Goal: Task Accomplishment & Management: Complete application form

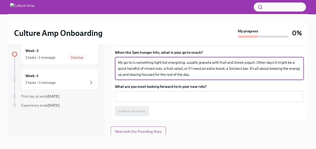
scroll to position [195, 0]
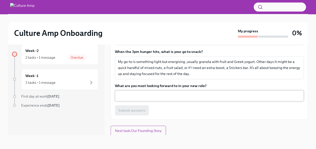
click at [139, 91] on div "x ​" at bounding box center [209, 96] width 189 height 11
drag, startPoint x: 114, startPoint y: 85, endPoint x: 208, endPoint y: 86, distance: 94.1
click at [208, 86] on div "This is an optional task to give your new team some insights into who you are, …" at bounding box center [209, 16] width 197 height 208
copy label "What are you most looking forward to in your new role?"
click at [147, 98] on textarea "What are you most looking forward to in your new role?" at bounding box center [209, 96] width 183 height 6
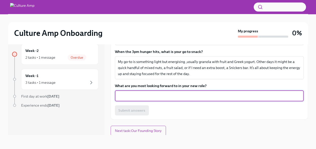
paste textarea "’m really looking forward to combining my background in business development an…"
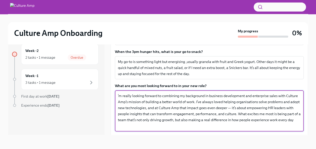
click at [117, 95] on div "’m really looking forward to combining my background in business development an…" at bounding box center [209, 111] width 189 height 41
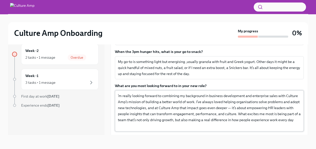
click at [117, 95] on div "’m really looking forward to combining my background in business development an…" at bounding box center [209, 111] width 189 height 41
click at [116, 94] on div "’m really looking forward to combining my background in business development an…" at bounding box center [209, 111] width 189 height 41
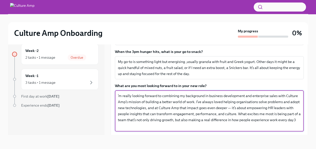
click at [120, 95] on textarea "’m really looking forward to combining my background in business development an…" at bounding box center [209, 111] width 183 height 36
click at [118, 95] on textarea "’m really looking forward to combining my background in business development an…" at bounding box center [209, 111] width 183 height 36
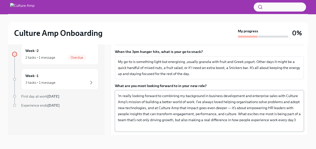
click at [117, 95] on div "’m really looking forward to combining my background in business development an…" at bounding box center [209, 111] width 189 height 41
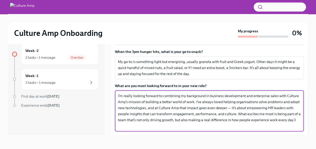
click at [249, 107] on textarea "I’m really looking forward to combining my background in business development a…" at bounding box center [209, 111] width 183 height 36
click at [155, 125] on textarea "I’m really looking forward to combining my background in business development a…" at bounding box center [209, 111] width 183 height 36
type textarea "I’m really looking forward to combining my background in business development a…"
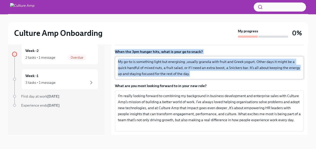
drag, startPoint x: 115, startPoint y: 50, endPoint x: 211, endPoint y: 77, distance: 100.1
click at [211, 77] on div "When the 3pm hunger hits, what is your go to snack? My go-to is something light…" at bounding box center [209, 64] width 189 height 30
copy div "When the 3pm hunger hits, what is your go to snack? My go-to is something light…"
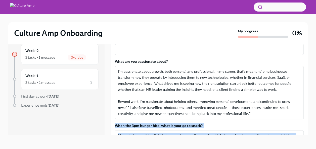
scroll to position [121, 0]
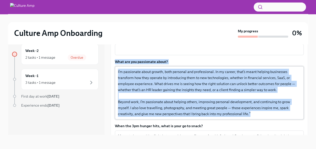
drag, startPoint x: 114, startPoint y: 61, endPoint x: 225, endPoint y: 118, distance: 124.2
click at [225, 118] on div "This is an optional task to give your new team some insights into who you are, …" at bounding box center [209, 106] width 197 height 238
copy div "What are you passionate about? I’m passionate about growth, both personal and p…"
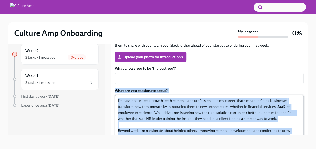
scroll to position [110, 0]
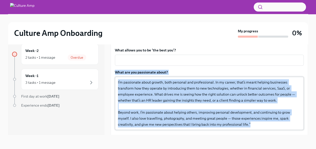
copy div "What are you passionate about? I’m passionate about growth, both personal and p…"
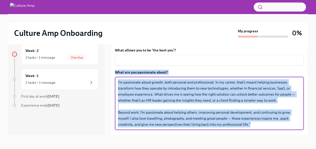
click at [138, 108] on textarea "I’m passionate about growth, both personal and professional. In my career, that…" at bounding box center [209, 104] width 183 height 48
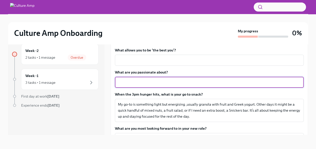
paste textarea "I’m passionate about growth, both personal and professional. In my career, that…"
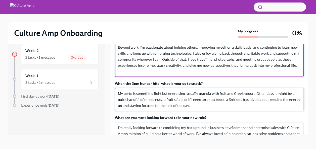
scroll to position [174, 0]
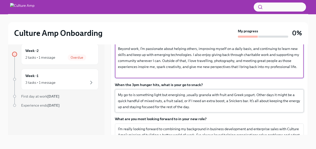
type textarea "I’m passionate about growth, both personal and professional. In my career, that…"
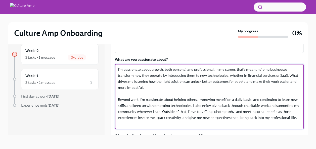
scroll to position [122, 0]
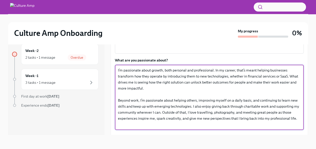
click at [188, 89] on textarea "I’m passionate about growth, both personal and professional. In my career, that…" at bounding box center [209, 97] width 183 height 60
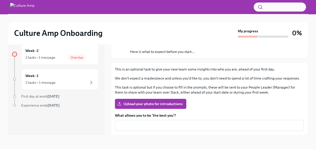
scroll to position [45, 0]
click at [143, 102] on span "Upload your photo for introductions" at bounding box center [150, 103] width 64 height 5
click at [0, 0] on input "Upload your photo for introductions" at bounding box center [0, 0] width 0 height 0
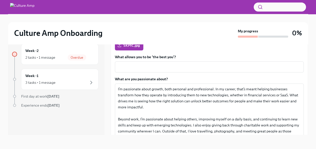
scroll to position [101, 0]
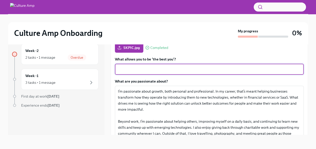
click at [135, 70] on textarea "What allows you to be ‘the best you’?" at bounding box center [209, 69] width 183 height 6
paste textarea "I’m at my best when I can help others and know I’m making a difference, whether…"
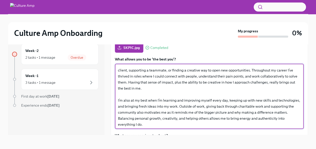
scroll to position [6, 0]
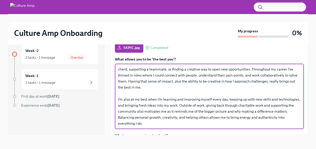
type textarea "I’m at my best when I can help others and know I’m making a difference, whether…"
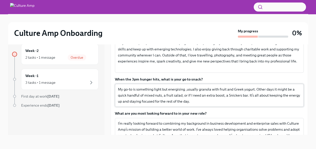
scroll to position [220, 0]
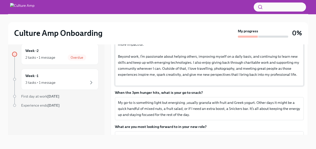
click at [260, 67] on textarea "I’m passionate about growth, both personal and professional. In my career, that…" at bounding box center [209, 53] width 183 height 60
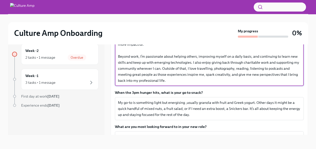
type textarea "I’m passionate about growth, both personal and professional. In my career, that…"
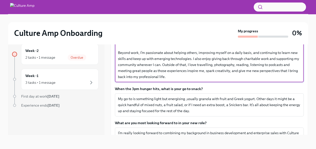
scroll to position [292, 0]
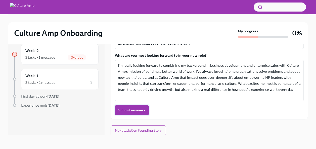
click at [134, 109] on span "Submit answers" at bounding box center [131, 110] width 27 height 5
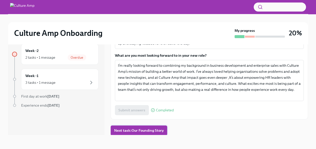
click at [122, 132] on span "Next task : Our Founding Story" at bounding box center [139, 130] width 50 height 5
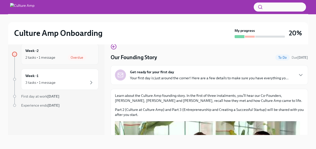
click at [33, 57] on div "2 tasks • 1 message" at bounding box center [40, 57] width 30 height 5
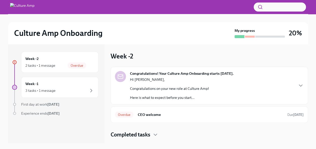
scroll to position [1, 0]
click at [47, 65] on div "2 tasks • 1 message" at bounding box center [40, 65] width 30 height 5
click at [151, 114] on h6 "CEO welcome" at bounding box center [211, 115] width 146 height 6
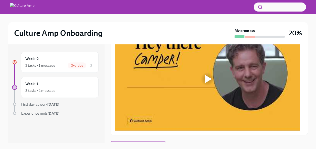
scroll to position [109, 0]
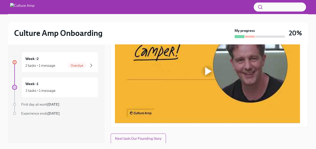
click at [208, 70] on div at bounding box center [208, 71] width 7 height 8
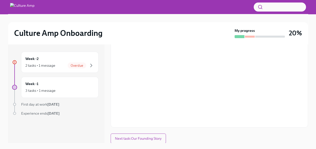
click at [201, 125] on div "Watch this short video for a warm welcome from our CEO and co-founder, [PERSON_…" at bounding box center [209, 67] width 197 height 122
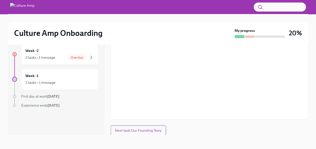
click at [136, 130] on span "Next task : Our Founding Story" at bounding box center [138, 130] width 47 height 5
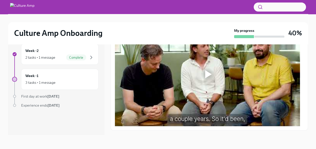
scroll to position [110, 0]
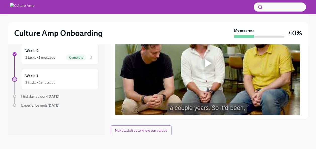
click at [141, 131] on span "Next task : Get to know our values" at bounding box center [141, 130] width 52 height 5
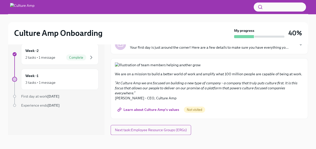
scroll to position [213, 0]
click at [143, 110] on span "Learn about Culture Amp's values" at bounding box center [148, 109] width 61 height 5
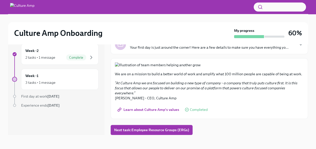
scroll to position [213, 0]
click at [152, 131] on span "Next task : Employee Resource Groups (ERGs)" at bounding box center [151, 130] width 75 height 5
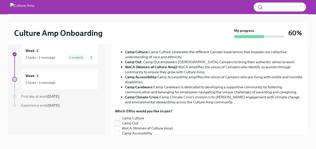
scroll to position [86, 0]
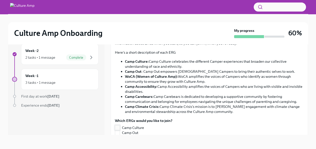
click at [117, 126] on input "Camp Culture" at bounding box center [117, 128] width 5 height 5
checkbox input "true"
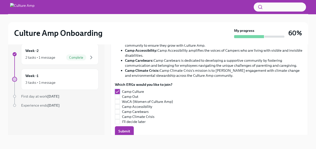
scroll to position [122, 0]
click at [118, 106] on input "Camp Accessibility" at bounding box center [117, 106] width 5 height 5
checkbox input "false"
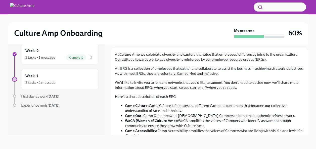
scroll to position [75, 0]
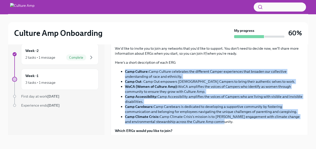
drag, startPoint x: 124, startPoint y: 69, endPoint x: 231, endPoint y: 124, distance: 119.9
click at [231, 124] on div "At Culture Amp we celebrate diversity and capture the value that employees' dif…" at bounding box center [209, 100] width 189 height 165
click at [120, 80] on ul "Camp Culture: Camp Culture celebrates the different Camper experiences that bro…" at bounding box center [209, 96] width 189 height 55
drag, startPoint x: 122, startPoint y: 67, endPoint x: 223, endPoint y: 125, distance: 116.2
click at [223, 125] on div "At Culture Amp we celebrate diversity and capture the value that employees' dif…" at bounding box center [209, 100] width 189 height 165
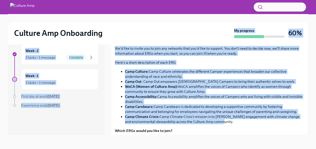
drag, startPoint x: 113, startPoint y: 44, endPoint x: 252, endPoint y: 122, distance: 160.2
click at [252, 122] on div "Culture Amp Onboarding My progress 60% Week -2 2 tasks • 1 message Complete Wee…" at bounding box center [158, 78] width 316 height 144
copy div "Lo ipsumdol 67% Sita -0 2 conse • 5 adipisc Elitsedd Eius -3 1 tempo • 8 incidi…"
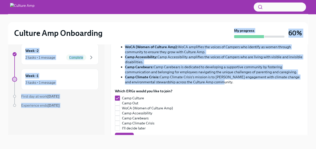
scroll to position [116, 0]
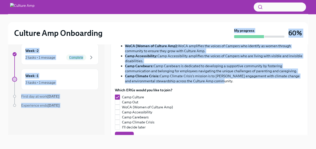
click at [105, 103] on div "Week -2 2 tasks • 1 message Complete Week -1 3 tasks • 1 message First day at w…" at bounding box center [158, 86] width 300 height 100
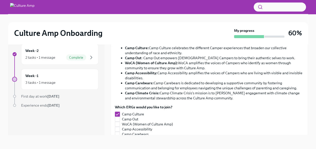
scroll to position [109, 0]
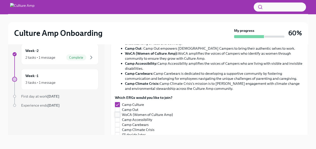
click at [119, 114] on input "WoCA (Women of Culture Amp)" at bounding box center [117, 115] width 5 height 5
checkbox input "true"
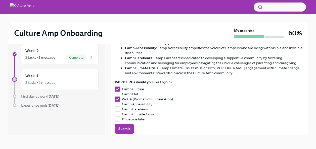
scroll to position [125, 0]
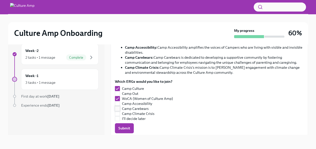
click at [117, 108] on input "Camp Carebears" at bounding box center [117, 109] width 5 height 5
checkbox input "true"
click at [119, 113] on input "Camp Climate Crisis" at bounding box center [117, 114] width 5 height 5
checkbox input "true"
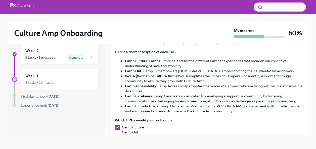
scroll to position [127, 0]
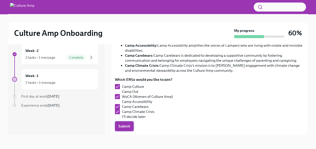
click at [127, 125] on span "Submit" at bounding box center [124, 126] width 12 height 5
checkbox input "false"
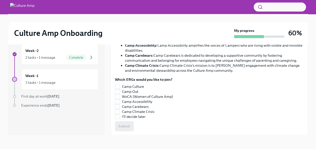
checkbox input "true"
click at [49, 83] on div "3 tasks • 1 message" at bounding box center [40, 82] width 30 height 5
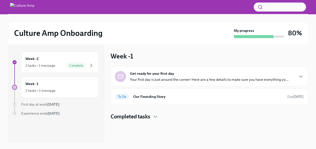
scroll to position [1, 0]
click at [149, 97] on h6 "Our Founding Story" at bounding box center [208, 97] width 150 height 6
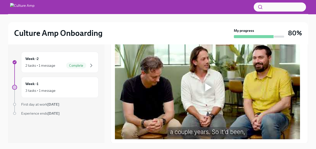
scroll to position [9, 0]
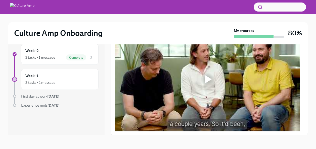
click at [208, 76] on div at bounding box center [208, 79] width 7 height 8
